Goal: Information Seeking & Learning: Check status

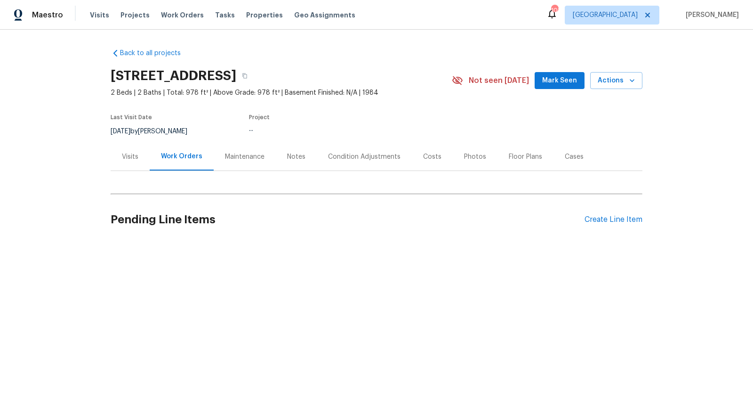
click at [125, 155] on div "Visits" at bounding box center [130, 156] width 16 height 9
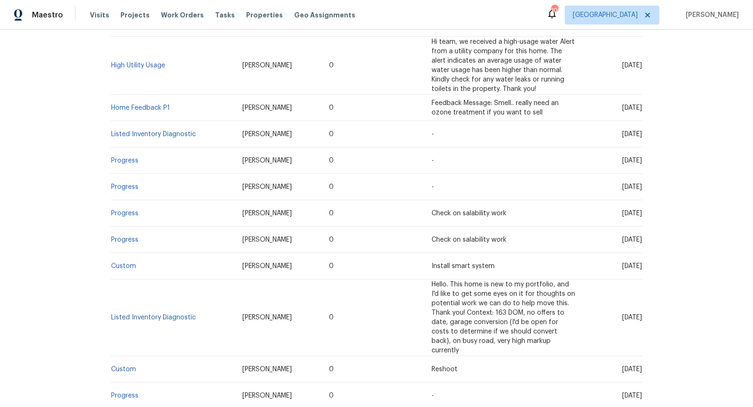
scroll to position [230, 0]
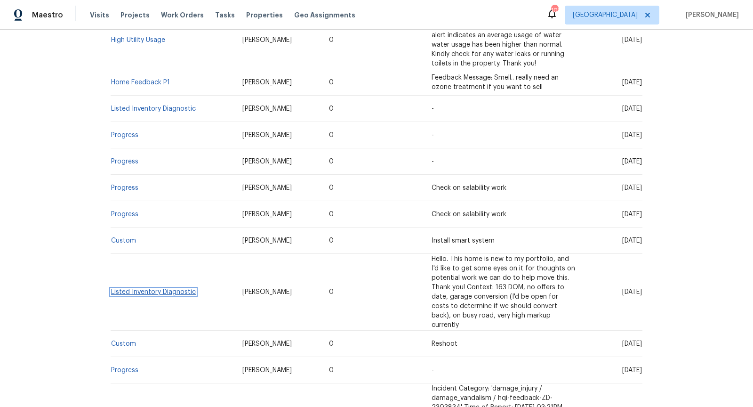
click at [169, 289] on link "Listed Inventory Diagnostic" at bounding box center [153, 292] width 85 height 7
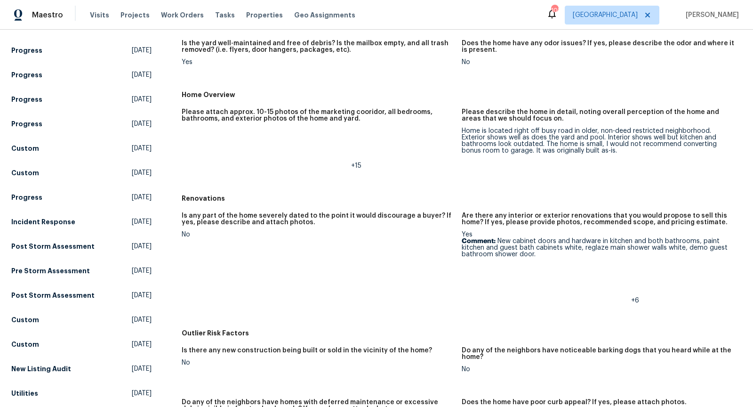
scroll to position [195, 0]
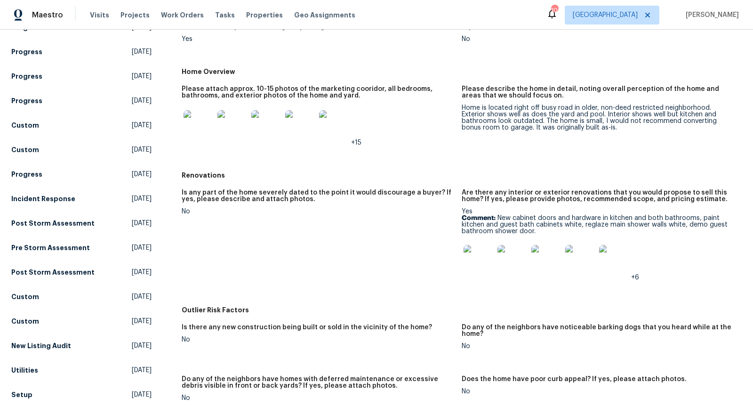
click at [199, 120] on img at bounding box center [199, 125] width 30 height 30
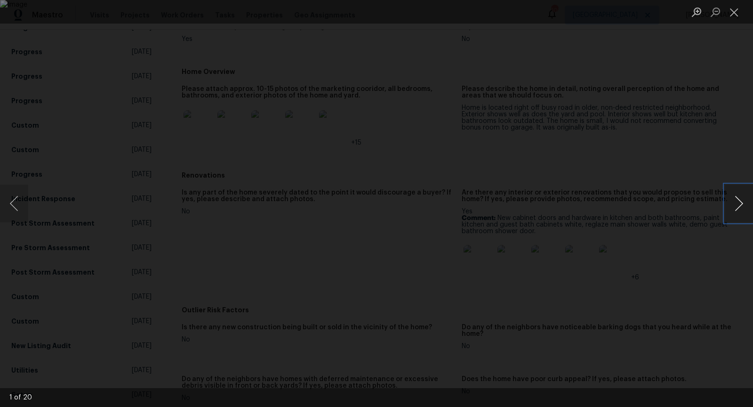
click at [739, 200] on button "Next image" at bounding box center [739, 204] width 28 height 38
click at [15, 201] on button "Previous image" at bounding box center [14, 204] width 28 height 38
click at [741, 209] on button "Next image" at bounding box center [739, 204] width 28 height 38
click at [744, 209] on button "Next image" at bounding box center [739, 204] width 28 height 38
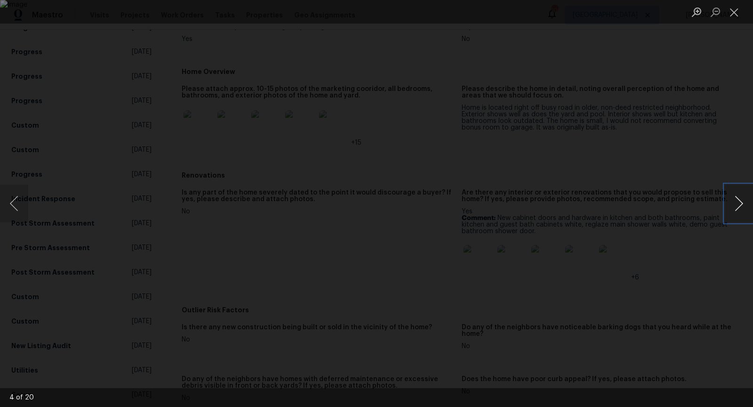
click at [744, 209] on button "Next image" at bounding box center [739, 204] width 28 height 38
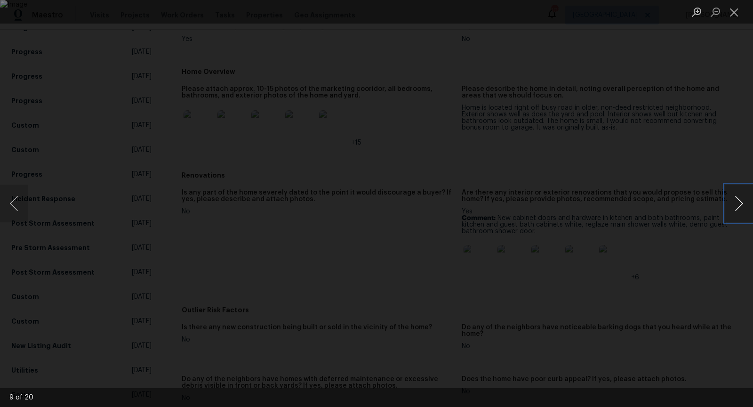
click at [744, 209] on button "Next image" at bounding box center [739, 204] width 28 height 38
click at [19, 204] on button "Previous image" at bounding box center [14, 204] width 28 height 38
